Goal: Task Accomplishment & Management: Use online tool/utility

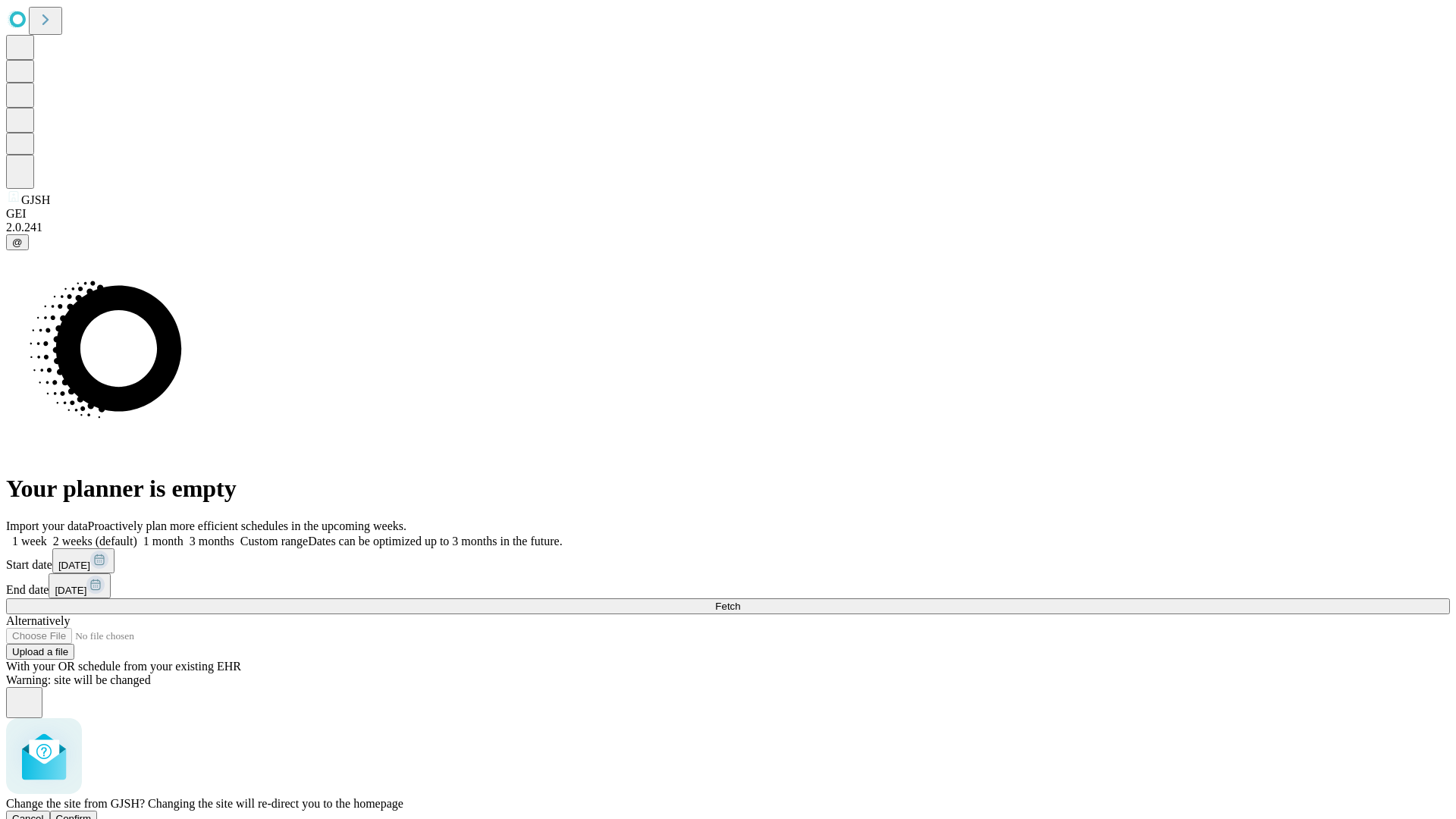
click at [92, 813] on span "Confirm" at bounding box center [74, 818] width 36 height 11
click at [47, 534] on label "1 week" at bounding box center [26, 540] width 41 height 13
click at [740, 601] on span "Fetch" at bounding box center [727, 606] width 25 height 11
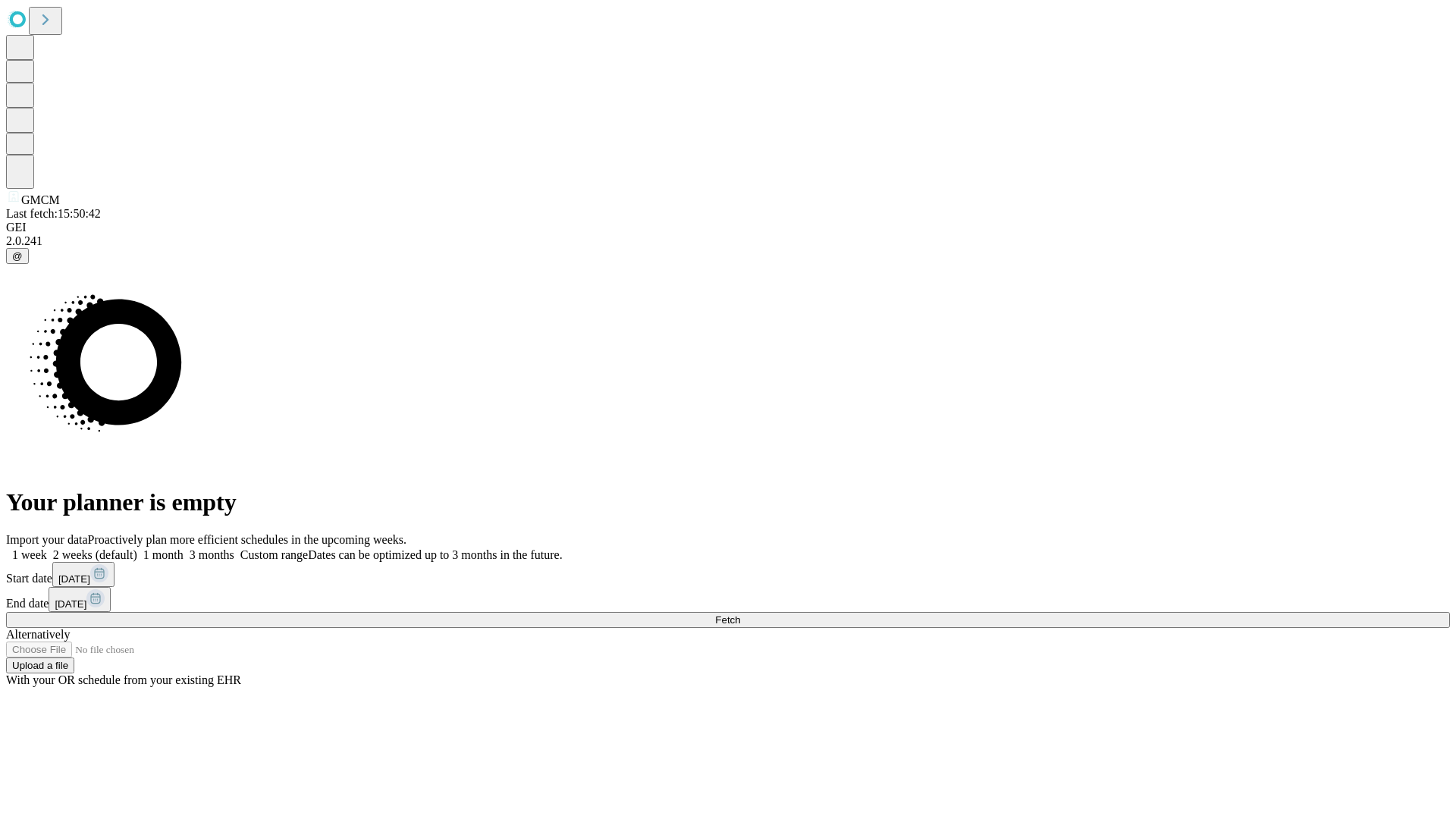
click at [47, 548] on label "1 week" at bounding box center [26, 554] width 41 height 13
click at [740, 615] on span "Fetch" at bounding box center [727, 620] width 25 height 11
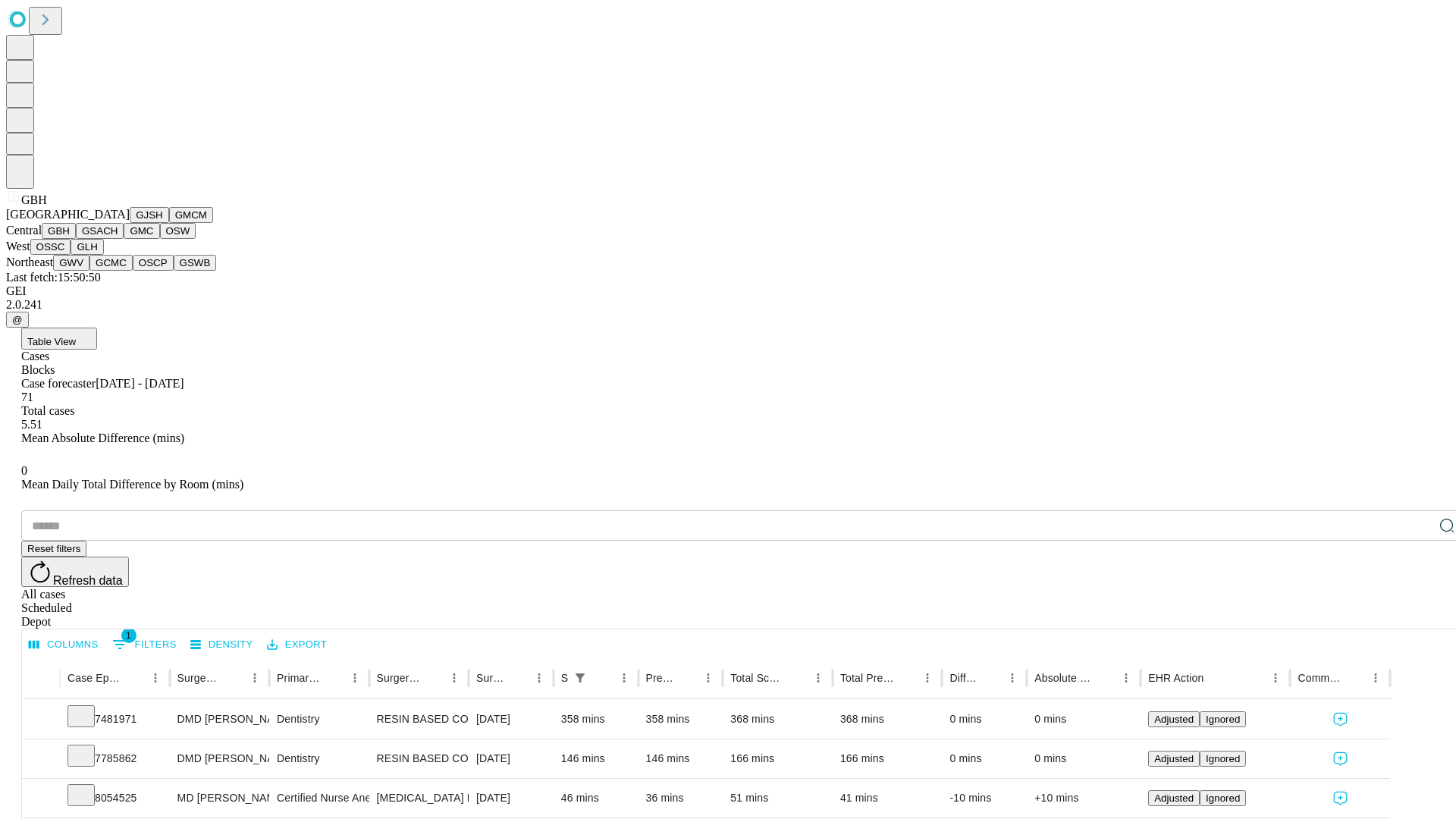
click at [118, 239] on button "GSACH" at bounding box center [99, 231] width 48 height 16
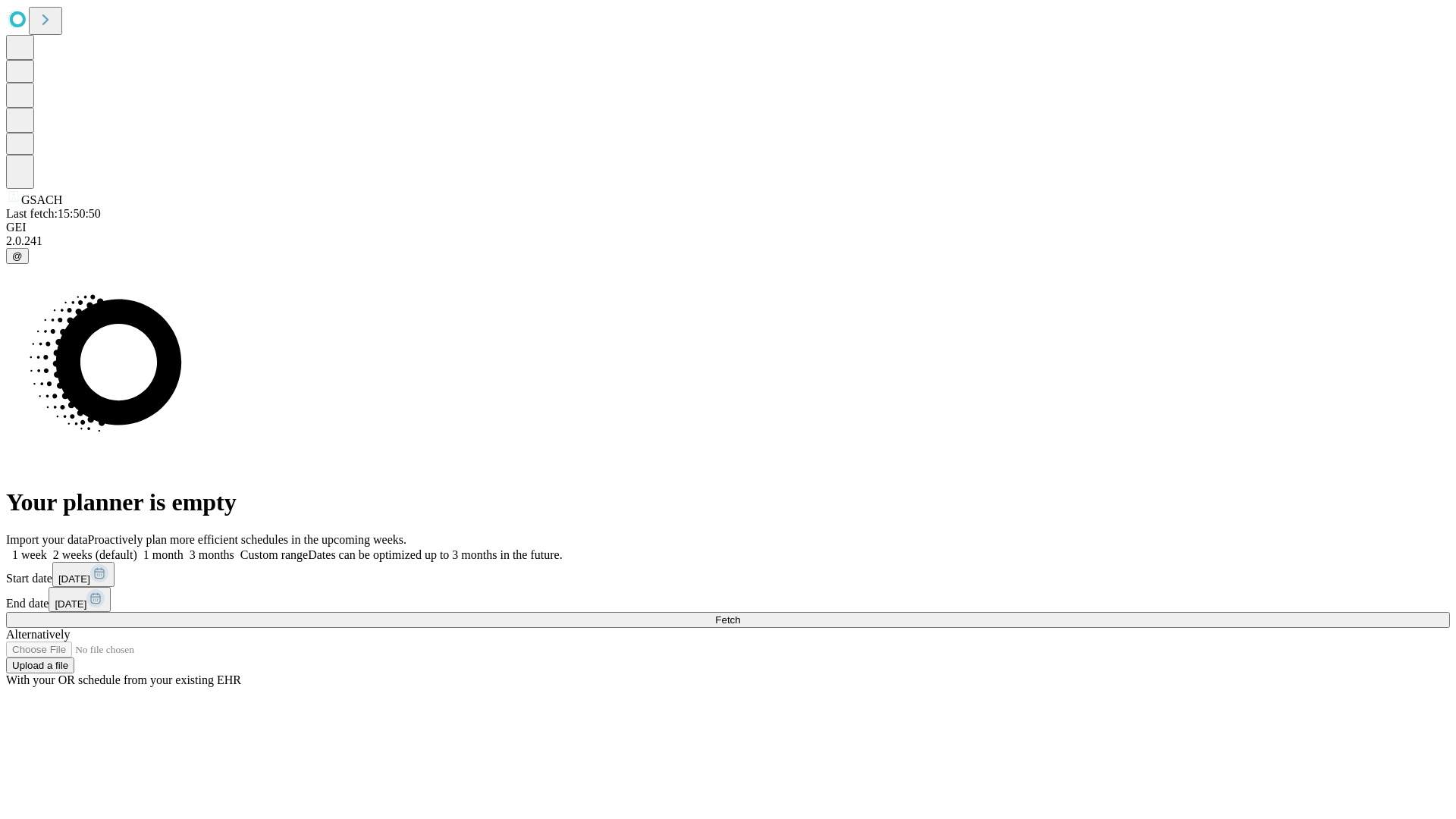
click at [47, 548] on label "1 week" at bounding box center [26, 554] width 41 height 13
click at [740, 615] on span "Fetch" at bounding box center [727, 620] width 25 height 11
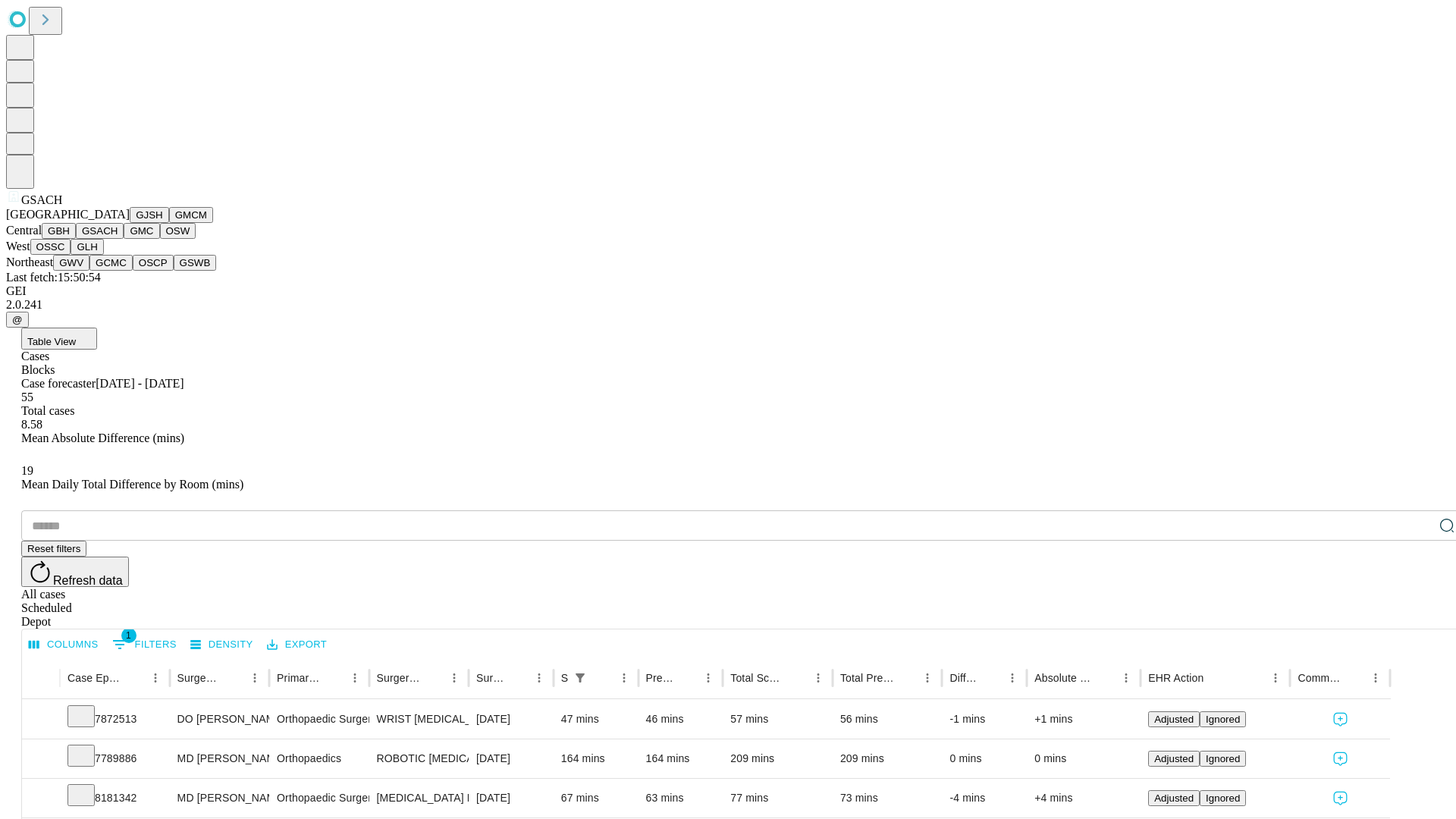
click at [124, 239] on button "GMC" at bounding box center [142, 231] width 36 height 16
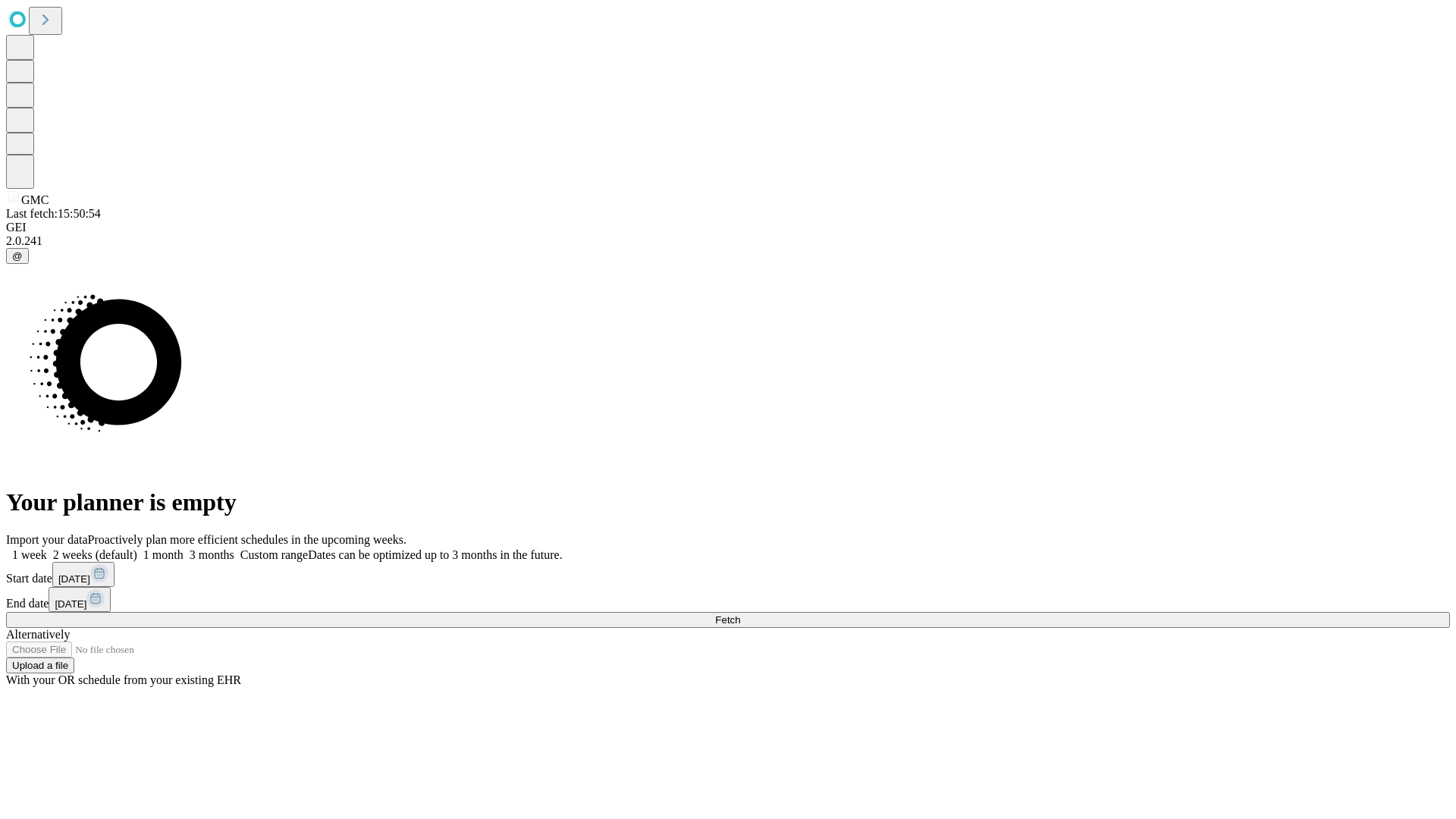
click at [740, 615] on span "Fetch" at bounding box center [727, 620] width 25 height 11
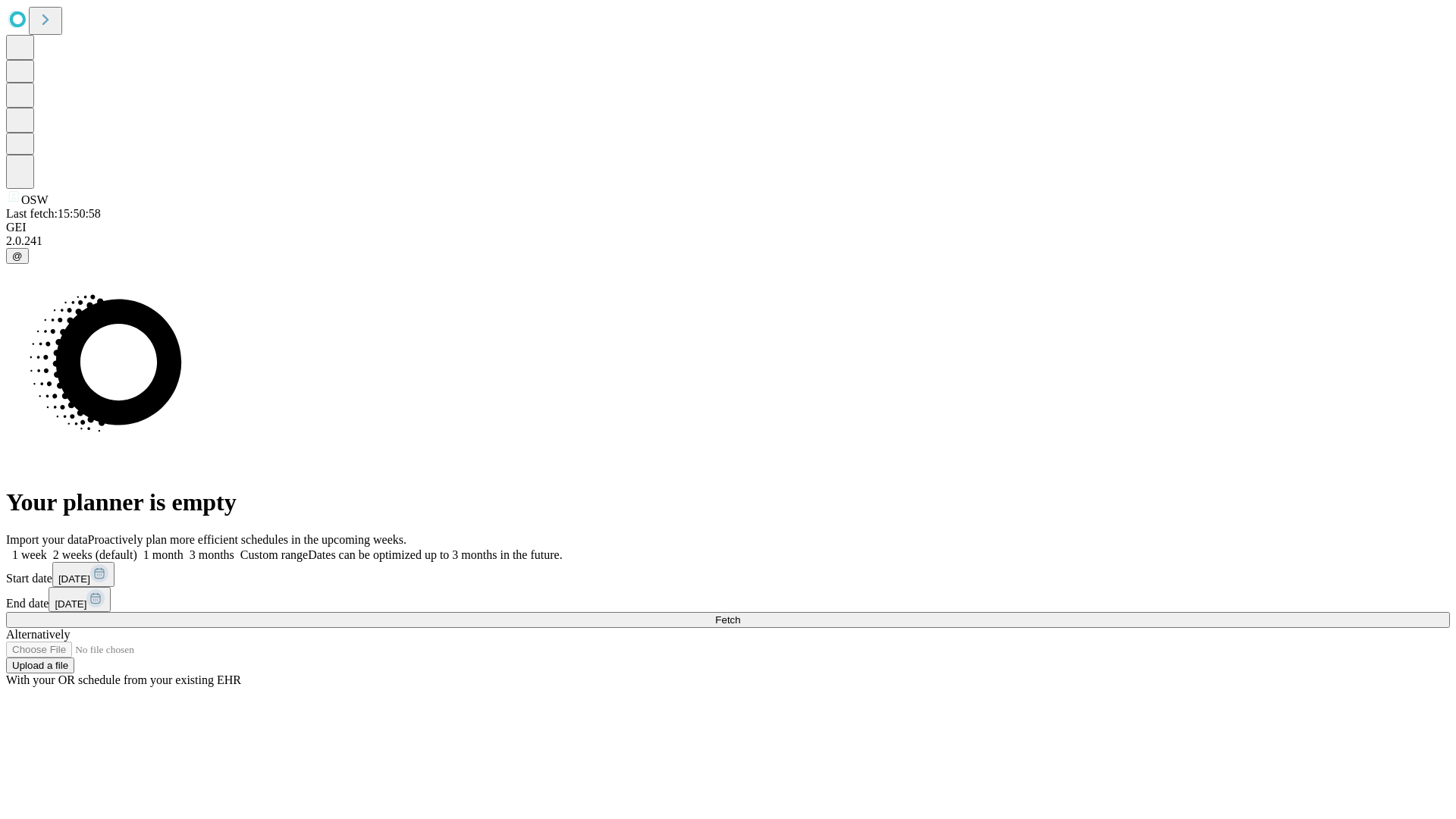
click at [47, 548] on label "1 week" at bounding box center [26, 554] width 41 height 13
click at [740, 615] on span "Fetch" at bounding box center [727, 620] width 25 height 11
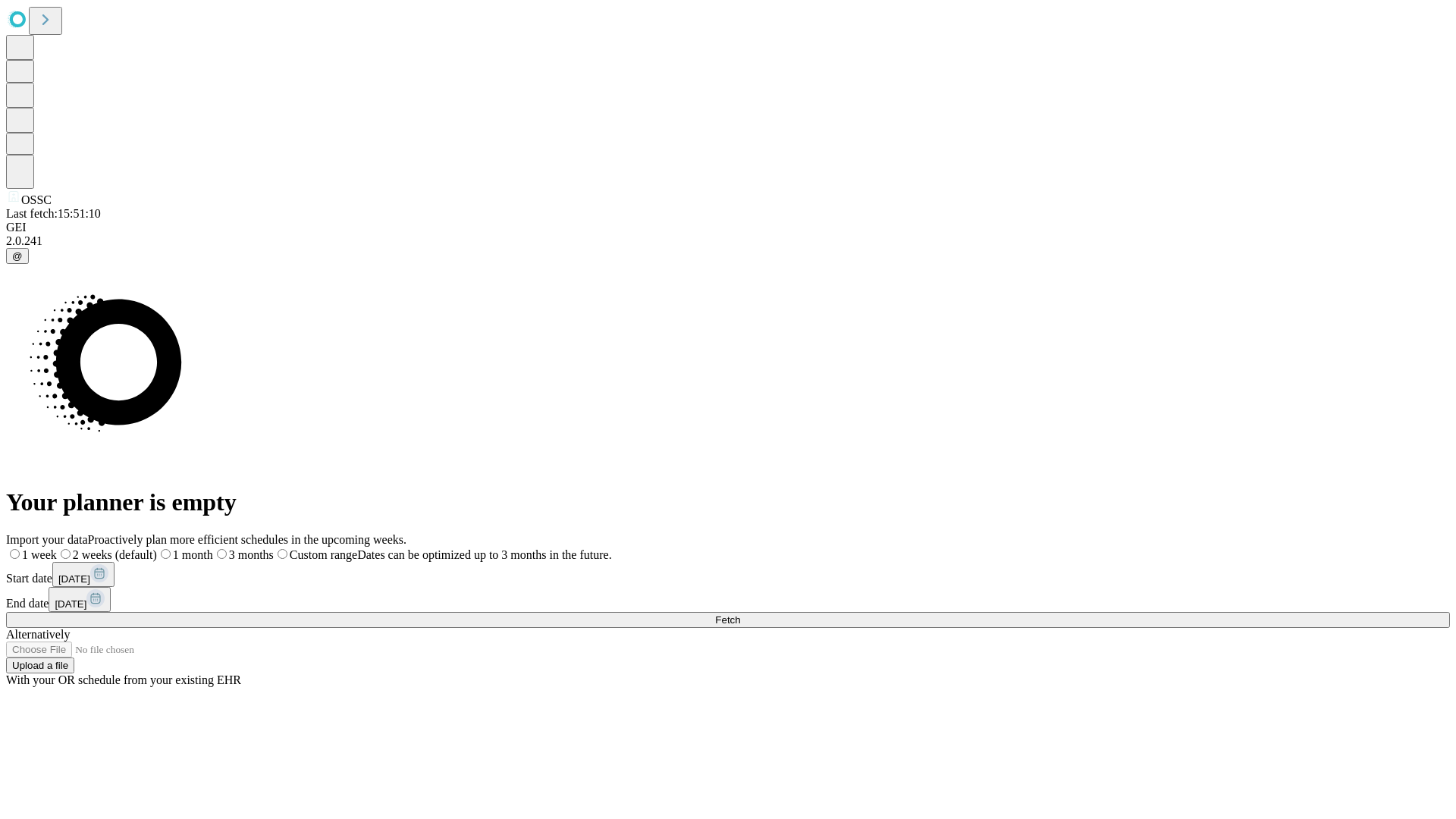
click at [56, 548] on label "1 week" at bounding box center [31, 554] width 51 height 13
click at [740, 615] on span "Fetch" at bounding box center [727, 620] width 25 height 11
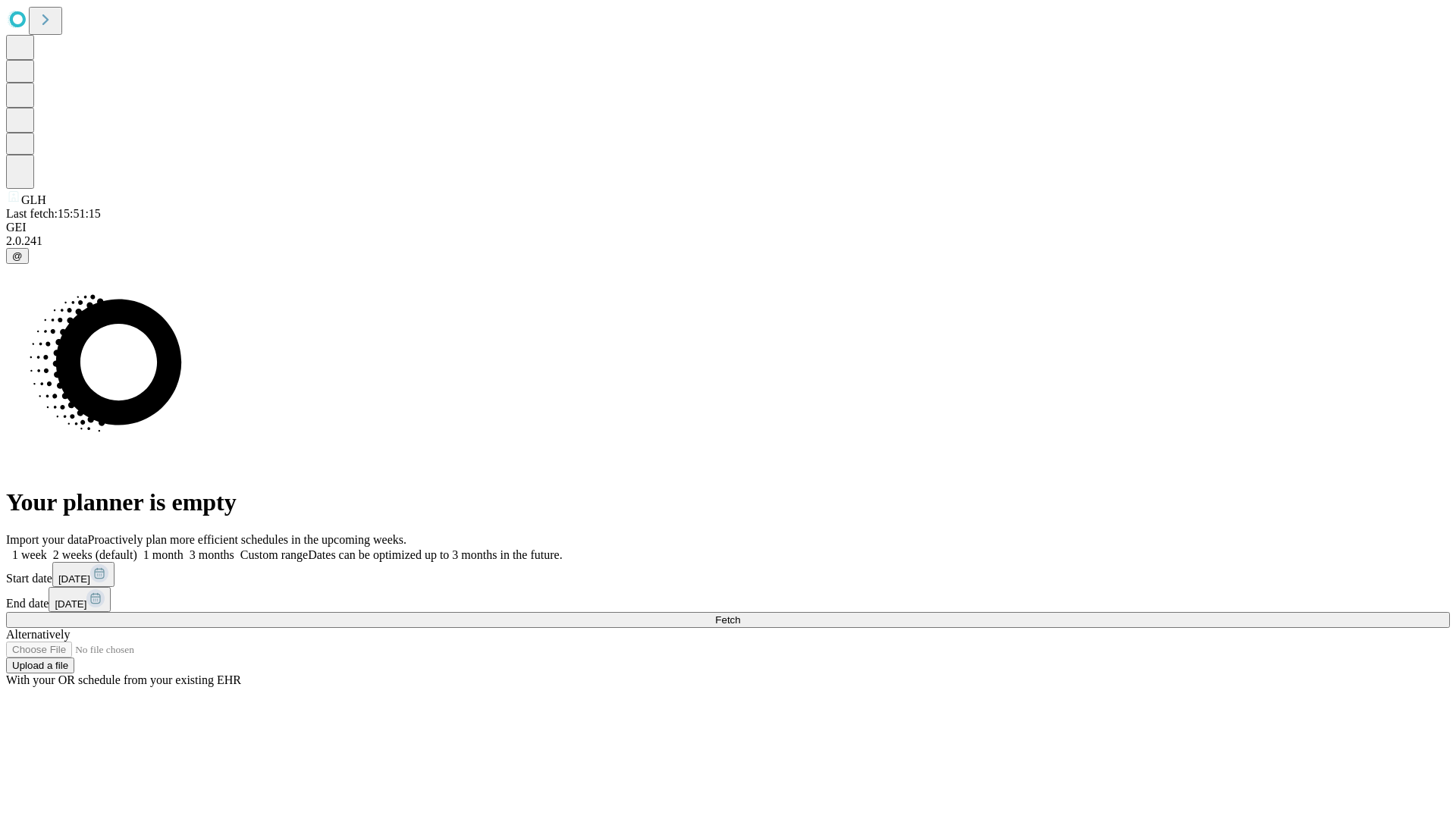
click at [47, 548] on label "1 week" at bounding box center [26, 554] width 41 height 13
click at [740, 615] on span "Fetch" at bounding box center [727, 620] width 25 height 11
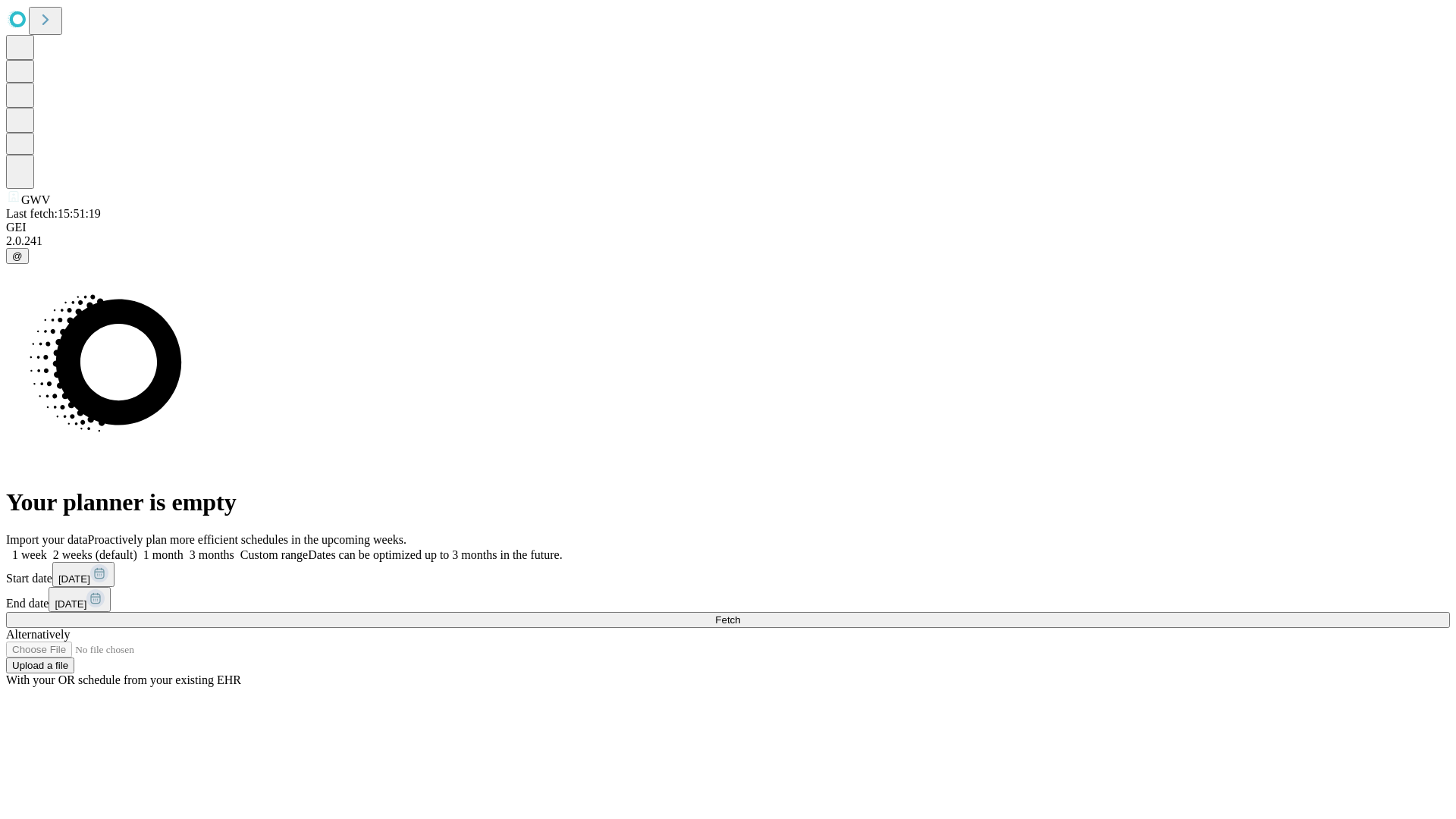
click at [47, 548] on label "1 week" at bounding box center [26, 554] width 41 height 13
click at [740, 615] on span "Fetch" at bounding box center [727, 620] width 25 height 11
